Goal: Information Seeking & Learning: Find specific fact

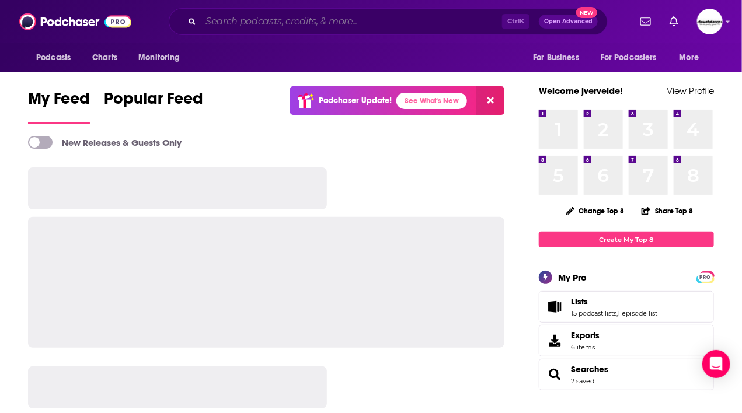
click at [256, 17] on input "Search podcasts, credits, & more..." at bounding box center [351, 21] width 301 height 19
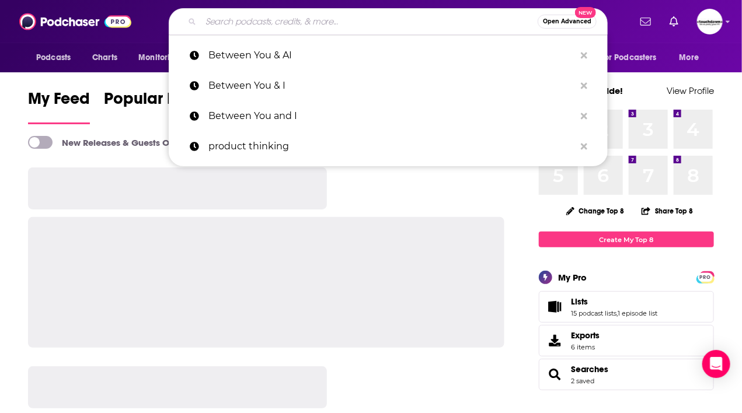
click at [256, 17] on input "Search podcasts, credits, & more..." at bounding box center [369, 21] width 337 height 19
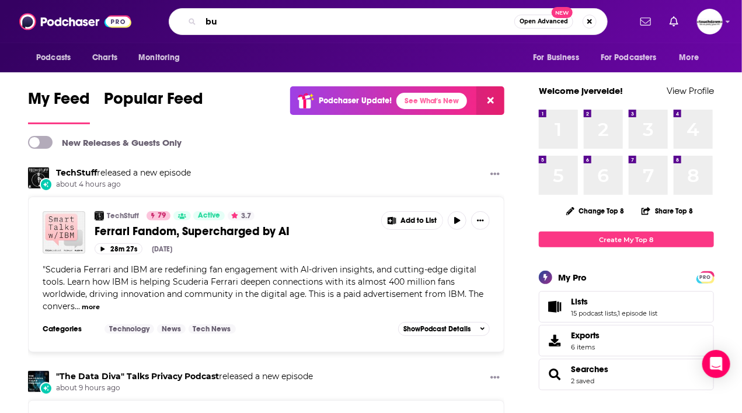
type input "b"
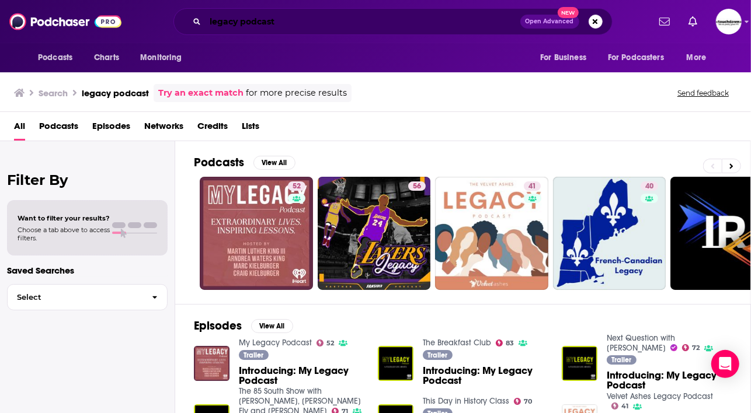
click at [235, 25] on input "legacy podcast" at bounding box center [363, 21] width 315 height 19
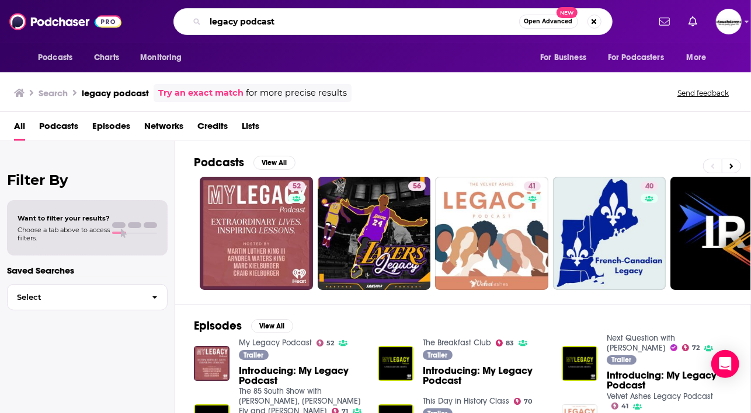
click at [235, 25] on input "legacy podcast" at bounding box center [363, 21] width 314 height 19
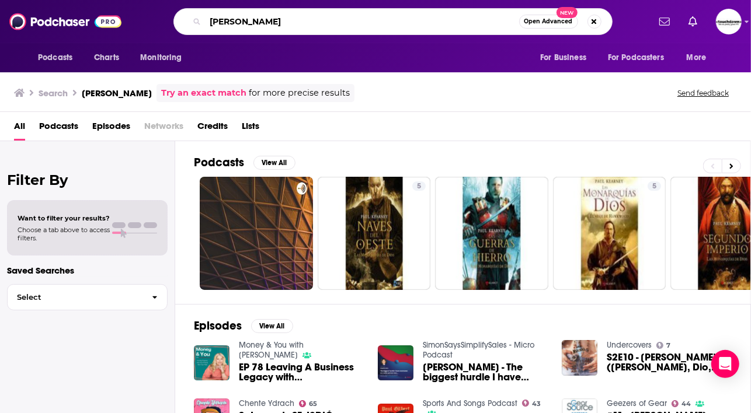
click at [249, 25] on input "[PERSON_NAME]" at bounding box center [363, 21] width 314 height 19
click at [241, 27] on input "busines legacy podcast" at bounding box center [363, 21] width 314 height 19
type input "business legacy podcast"
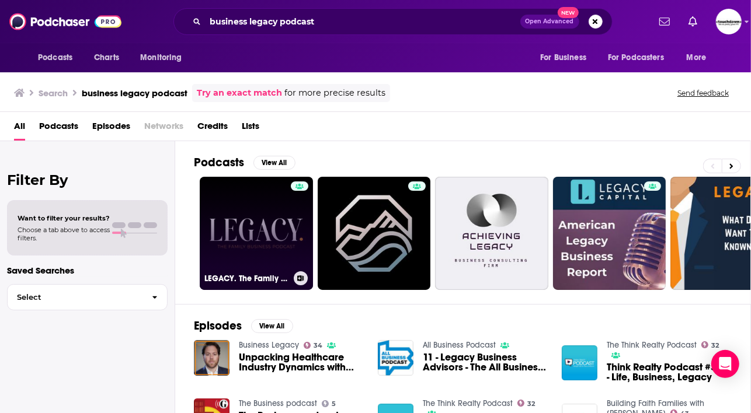
scroll to position [234, 0]
